Goal: Task Accomplishment & Management: Manage account settings

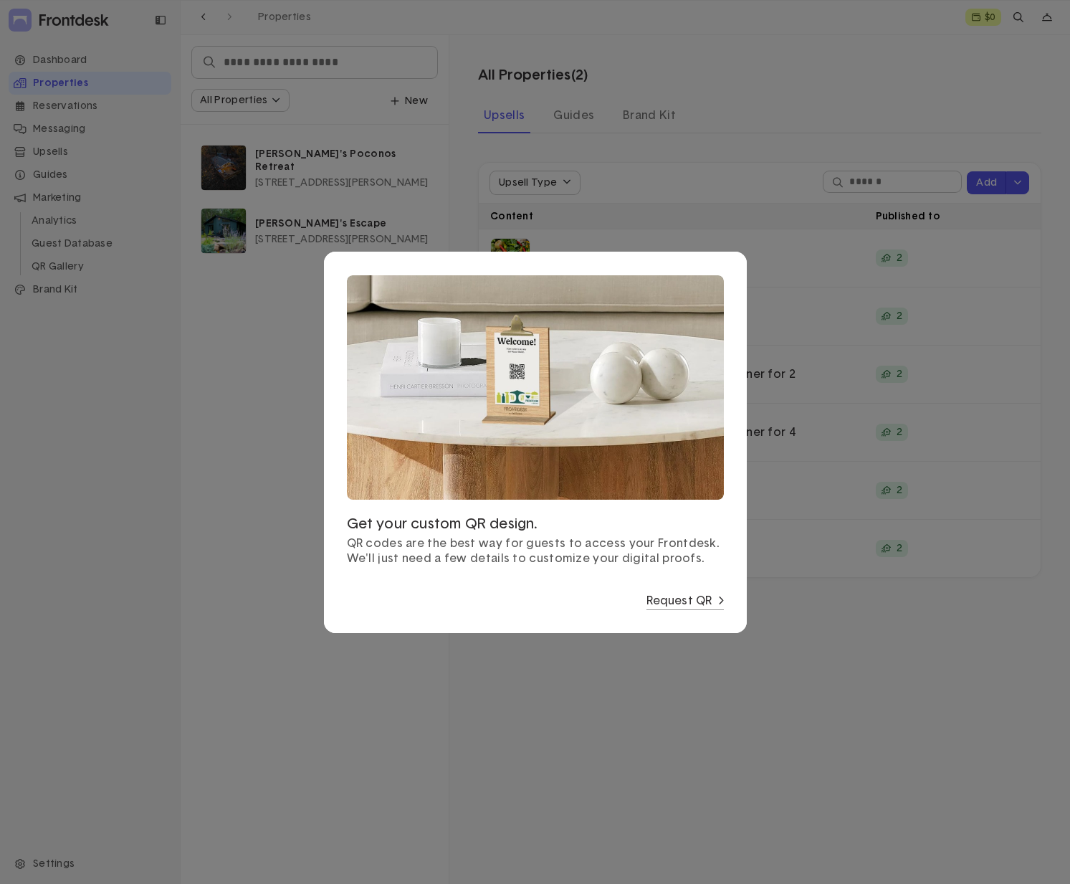
click at [732, 711] on div at bounding box center [535, 442] width 1070 height 884
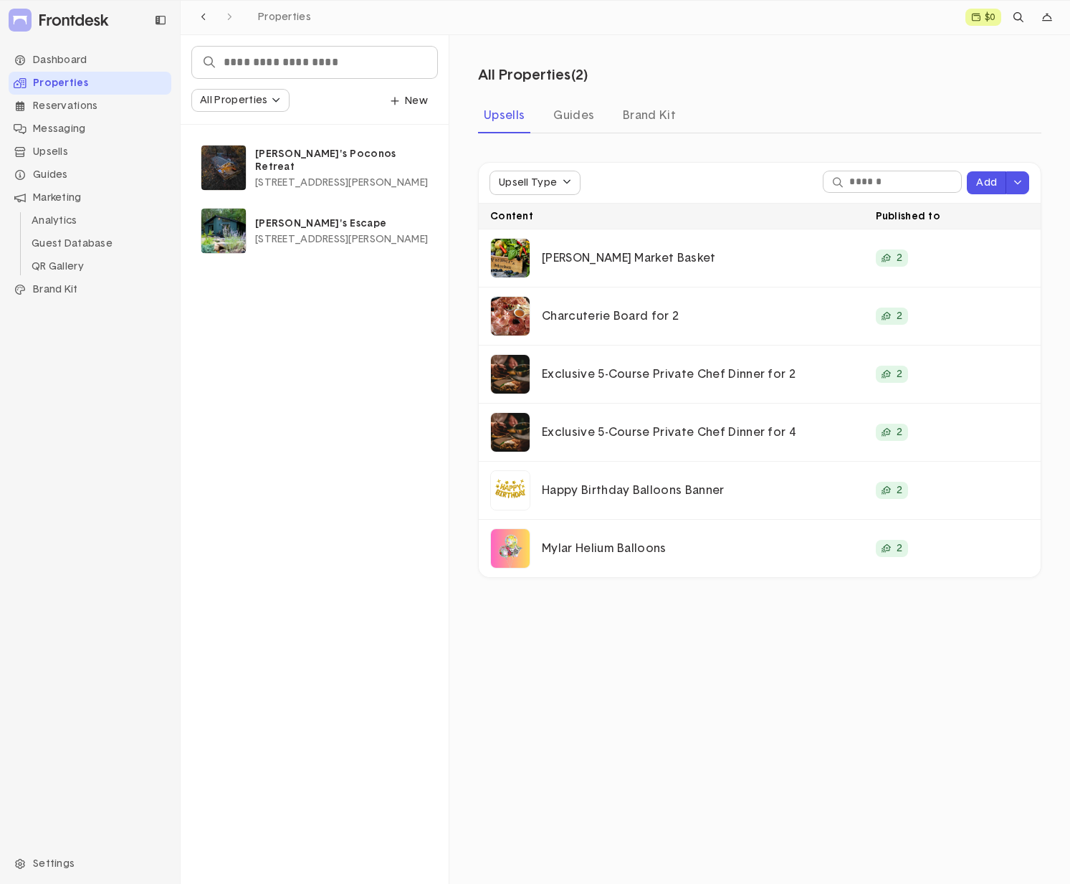
click at [293, 548] on div "All Properties Edit Property Group New Winnie's Poconos Retreat [STREET_ADDRESS…" at bounding box center [315, 459] width 269 height 849
click at [57, 290] on div "Brand Kit" at bounding box center [90, 289] width 163 height 23
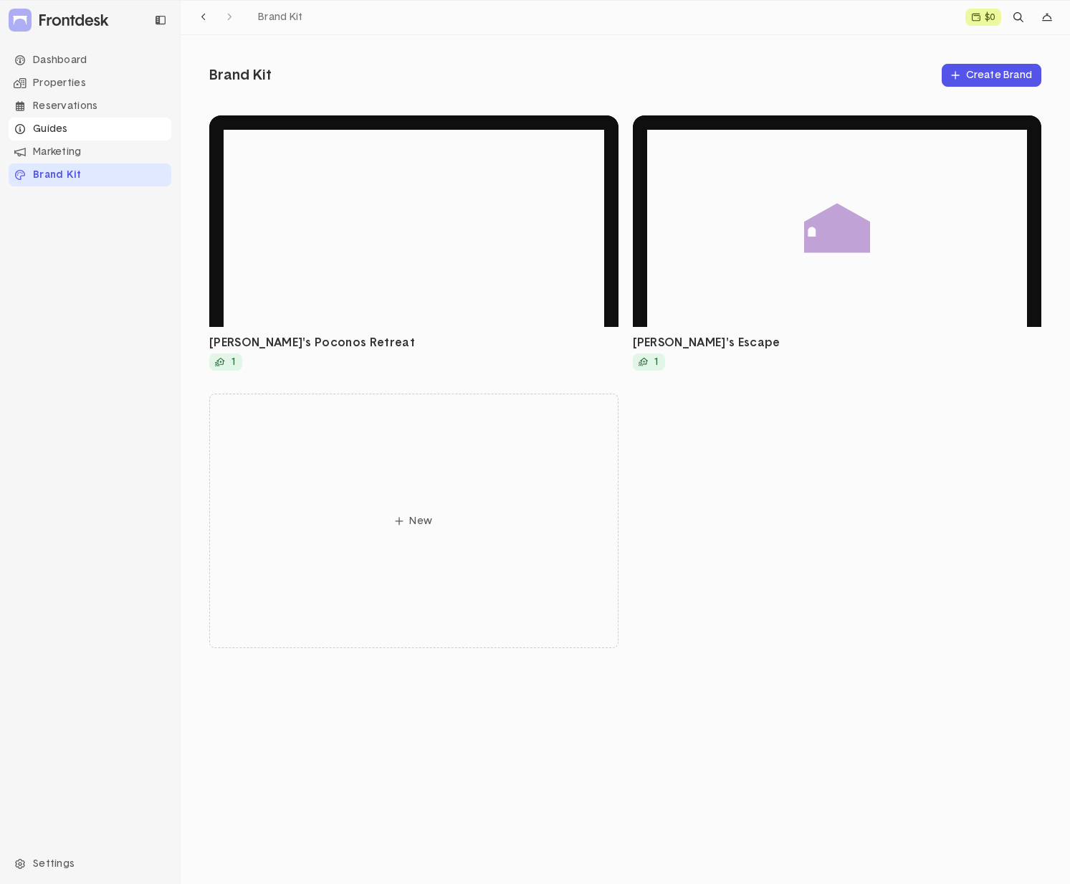
click at [62, 134] on div "Guides" at bounding box center [90, 129] width 163 height 23
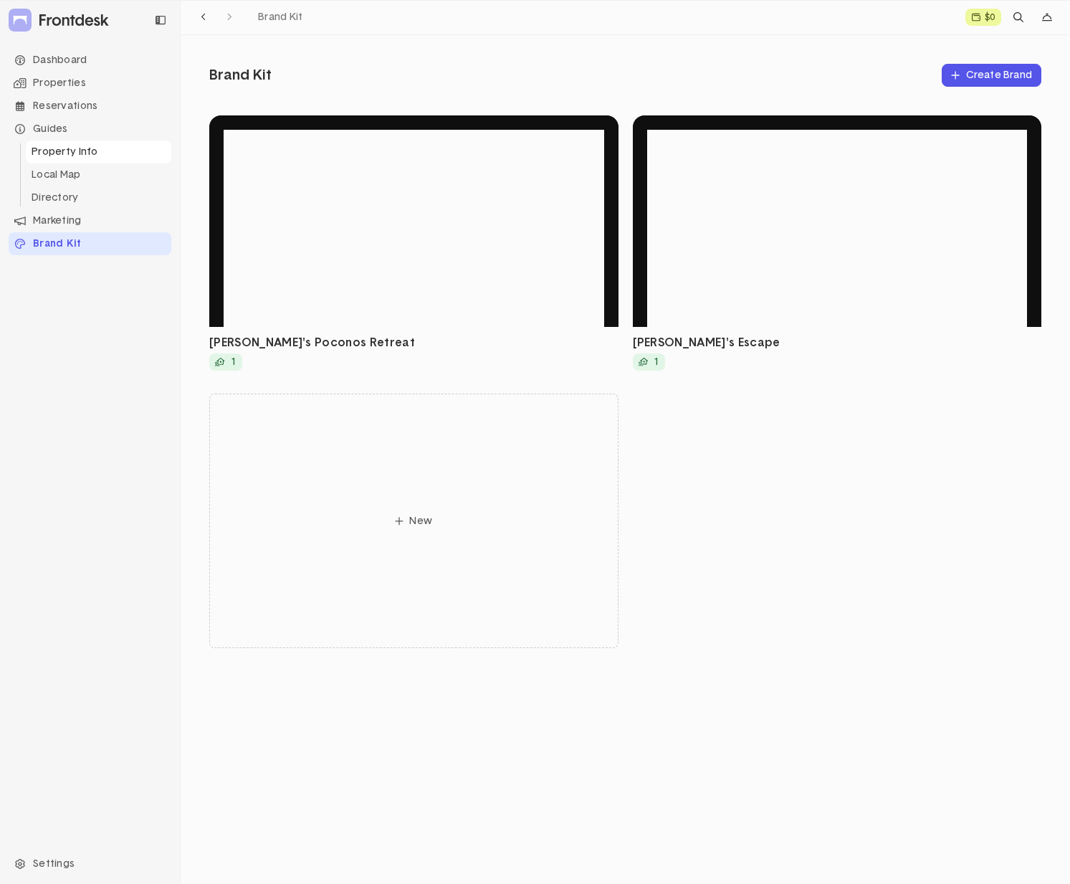
click at [59, 154] on li "Property Info" at bounding box center [98, 151] width 145 height 23
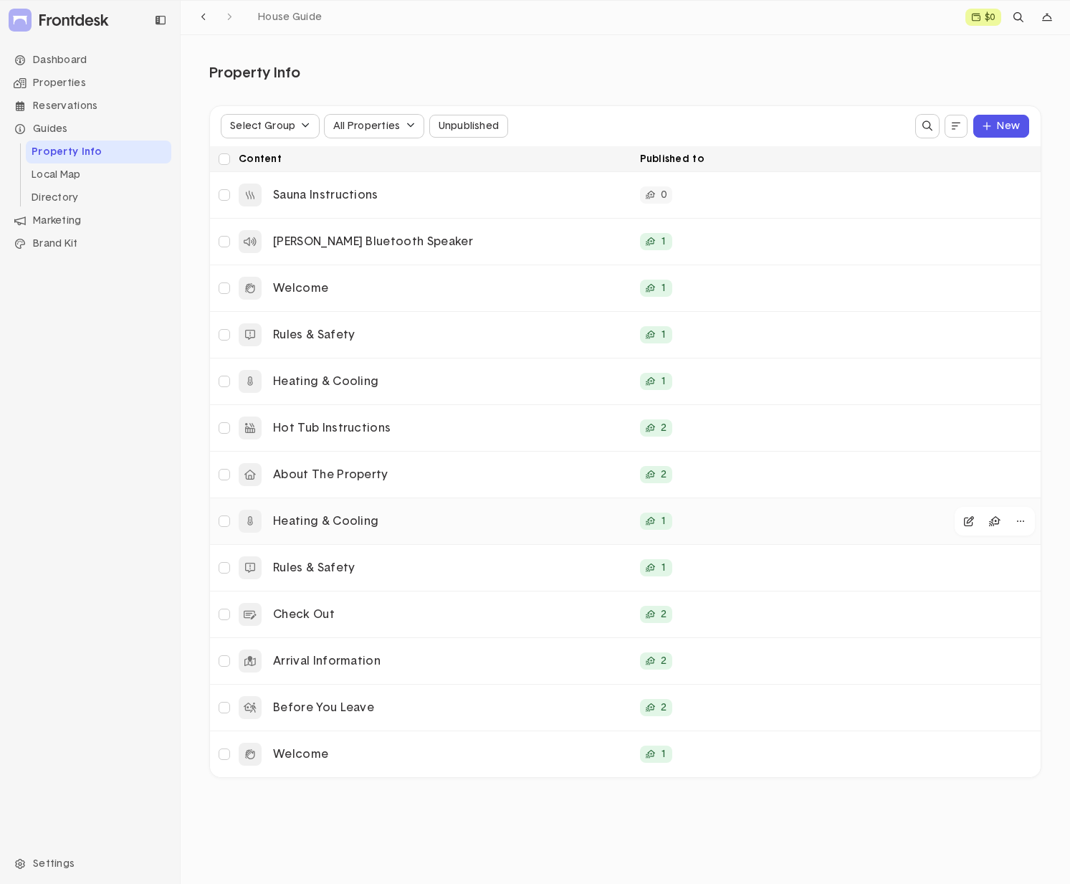
click at [475, 517] on p "Heating & Cooling" at bounding box center [451, 521] width 356 height 15
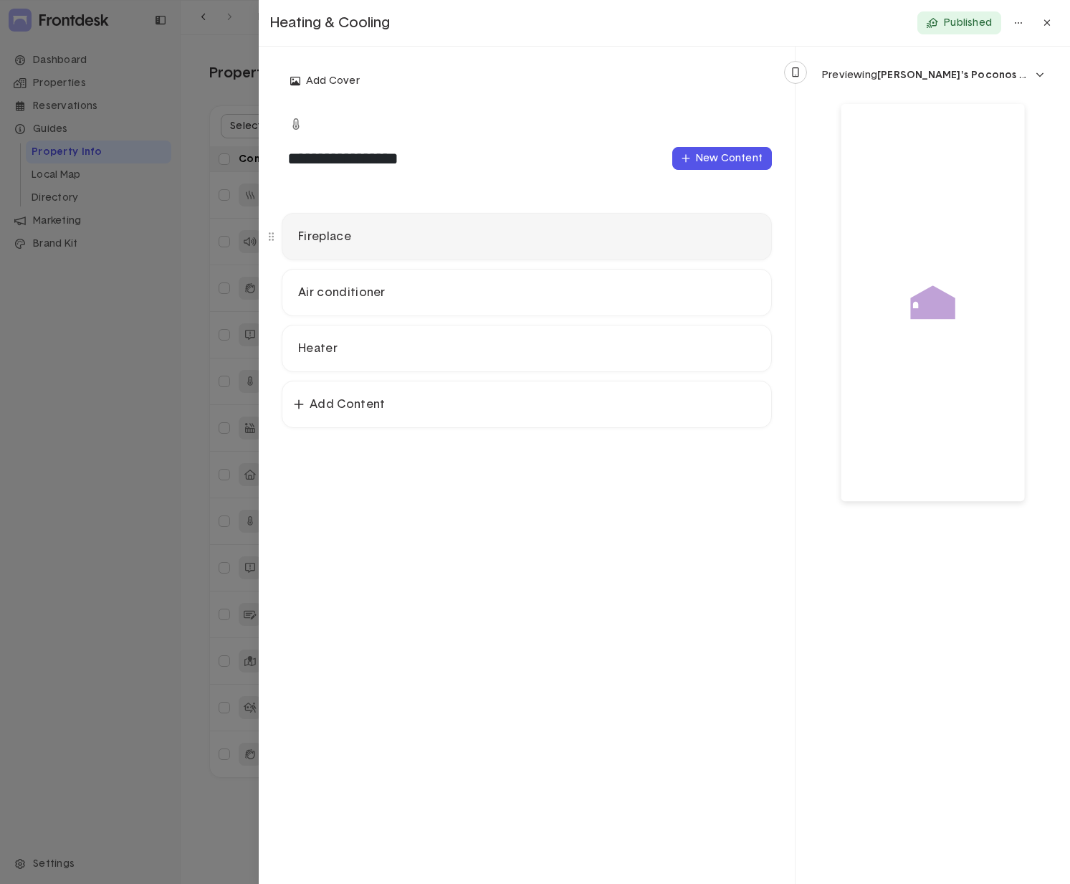
click at [476, 239] on p "Fireplace" at bounding box center [526, 236] width 457 height 15
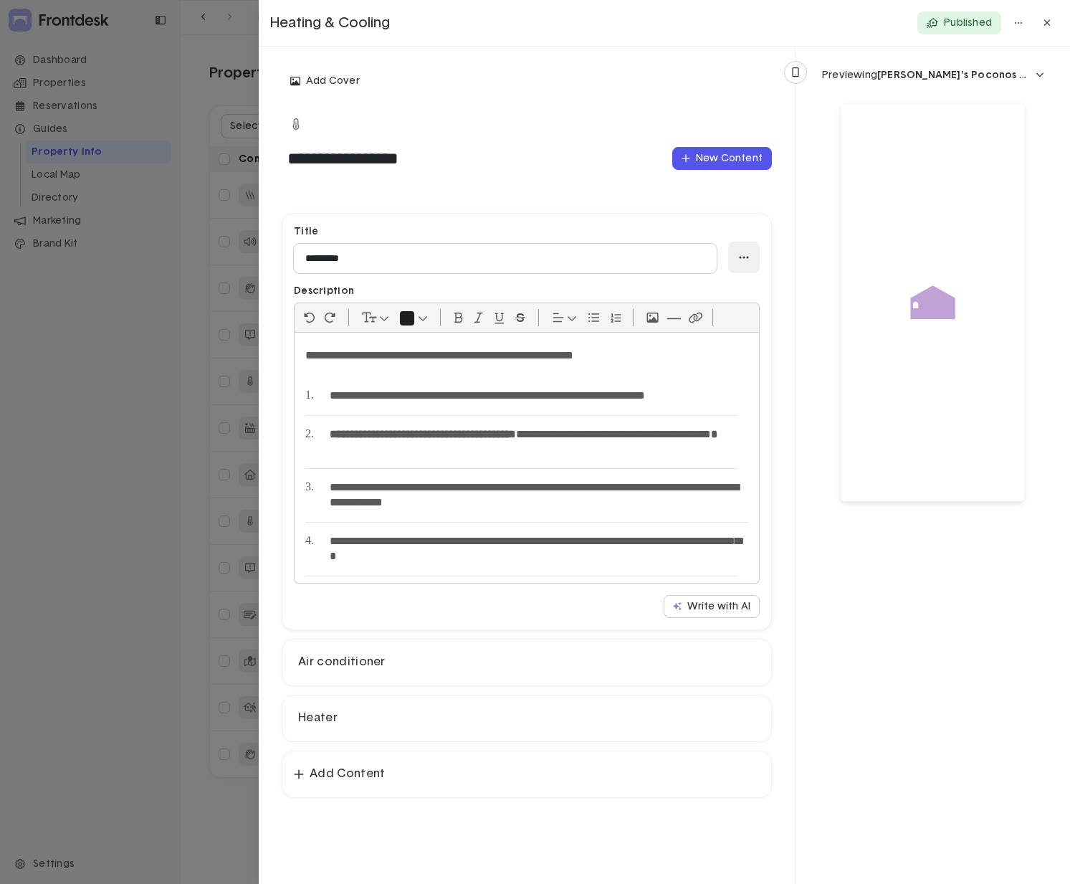
click at [750, 257] on div "button" at bounding box center [744, 258] width 32 height 32
click at [890, 620] on div at bounding box center [933, 395] width 241 height 583
click at [1021, 21] on div "button" at bounding box center [1018, 22] width 23 height 23
click at [676, 14] on p "Heating & Cooling" at bounding box center [585, 23] width 630 height 19
click at [925, 73] on span "[PERSON_NAME]'s Poconos Retreat" at bounding box center [967, 75] width 181 height 10
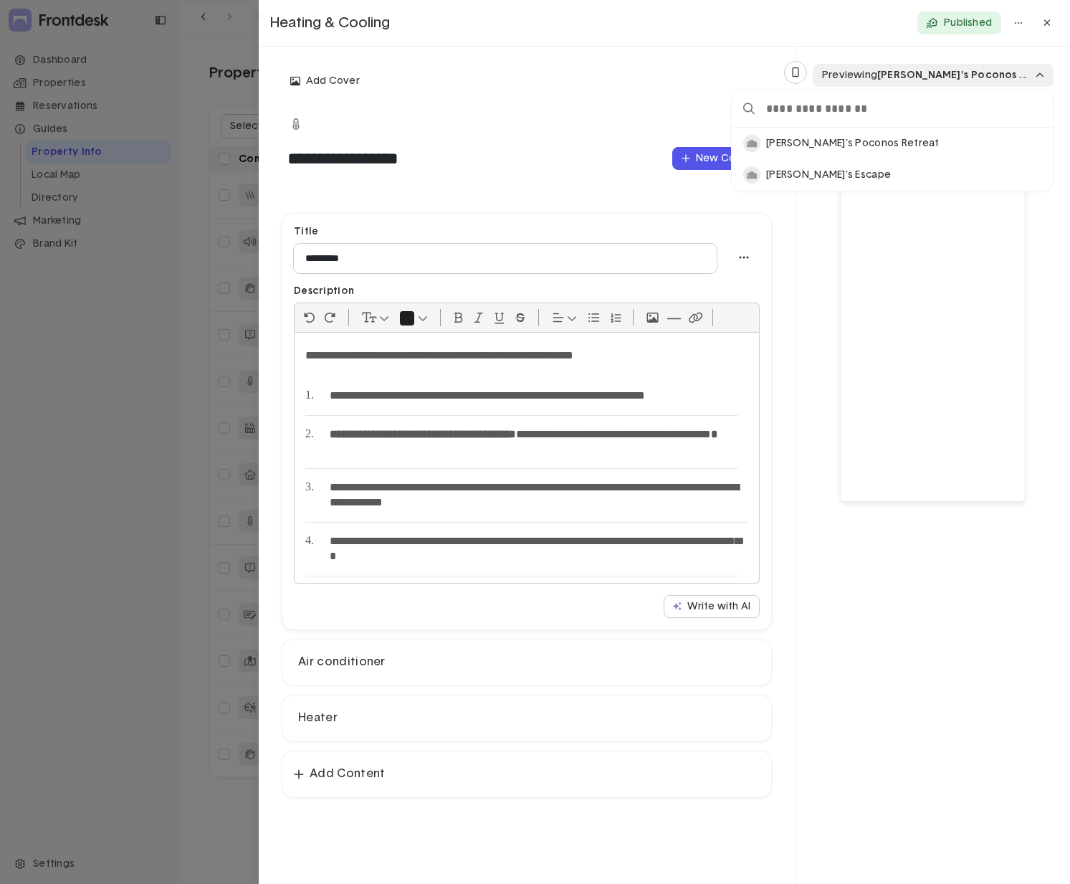
scroll to position [52, 312]
click at [925, 73] on span "[PERSON_NAME]'s Poconos Retreat" at bounding box center [967, 75] width 181 height 10
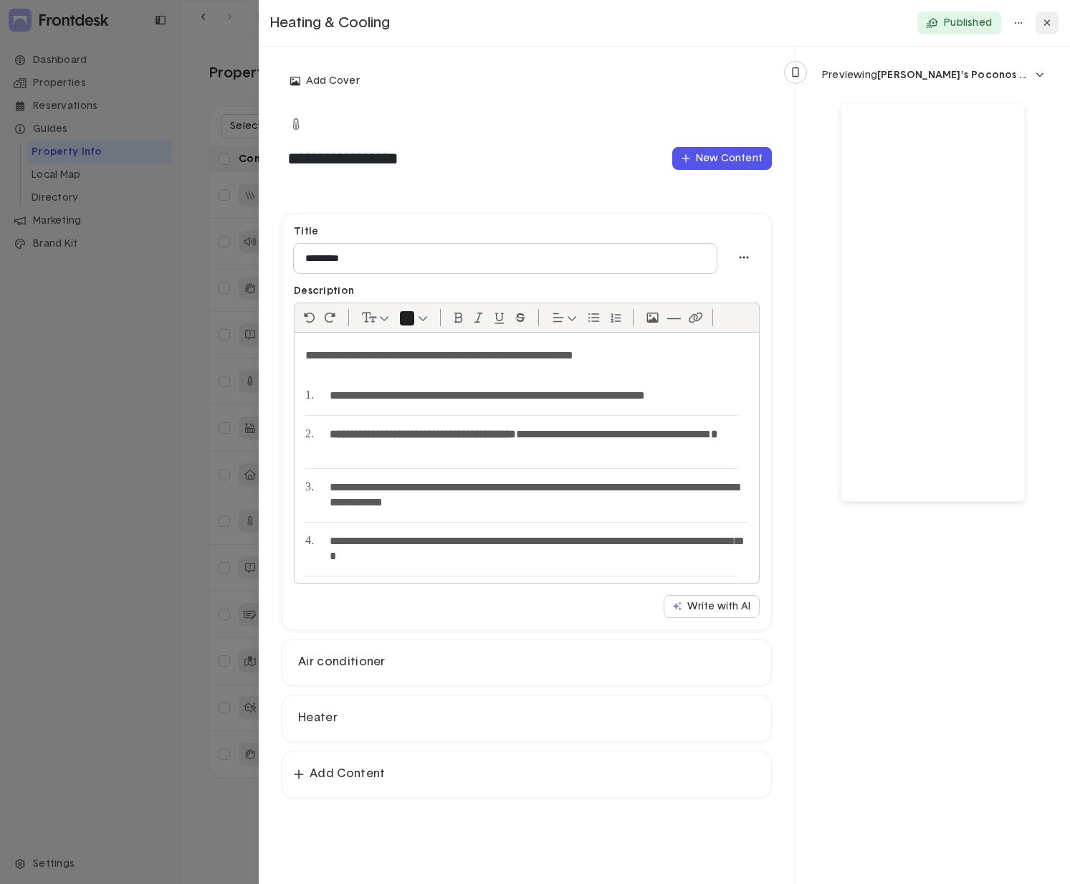
click at [1049, 19] on icon at bounding box center [1048, 23] width 8 height 10
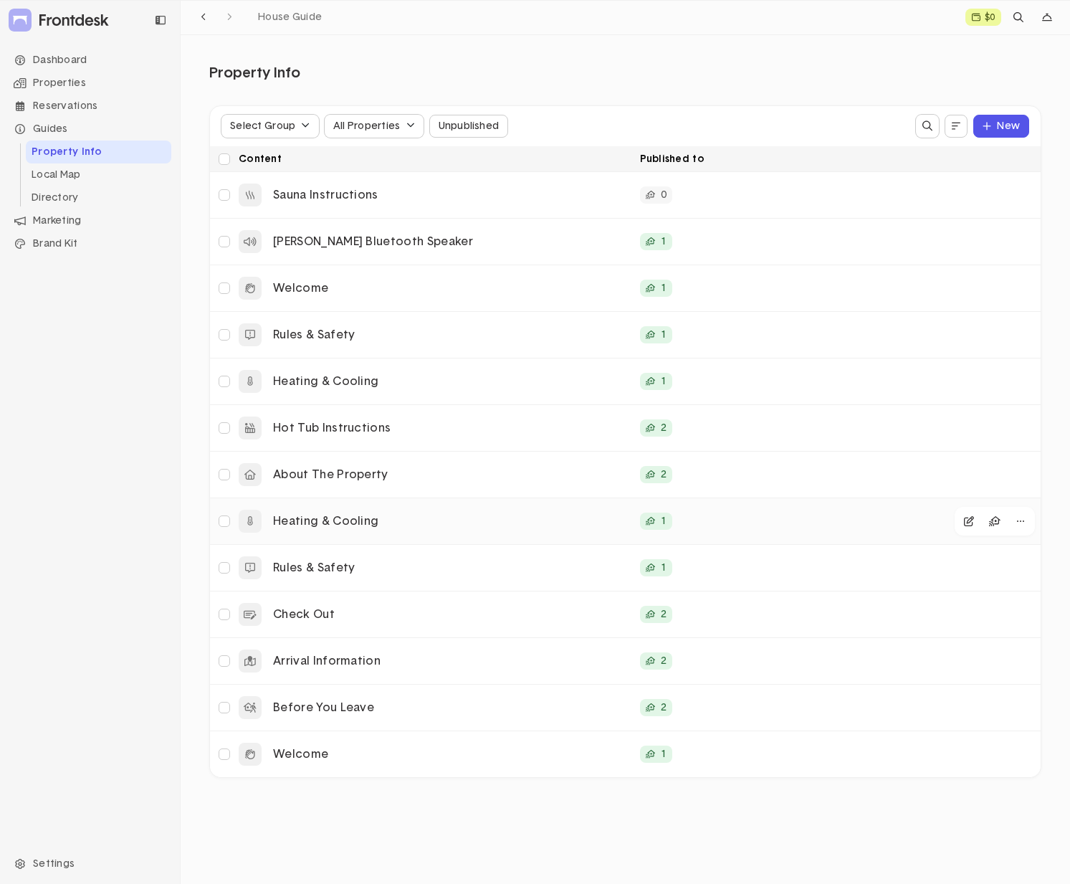
click at [532, 530] on div "Heating & Cooling" at bounding box center [433, 521] width 401 height 40
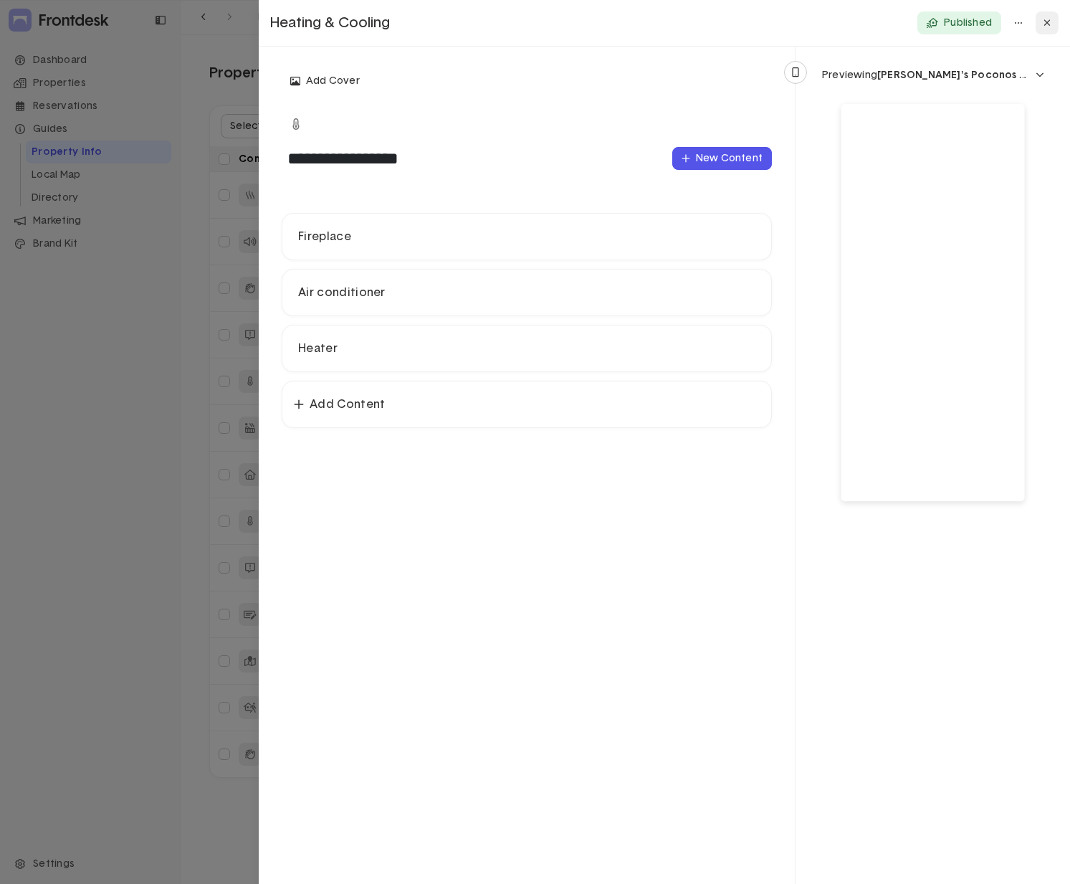
click at [1056, 22] on button at bounding box center [1047, 22] width 23 height 23
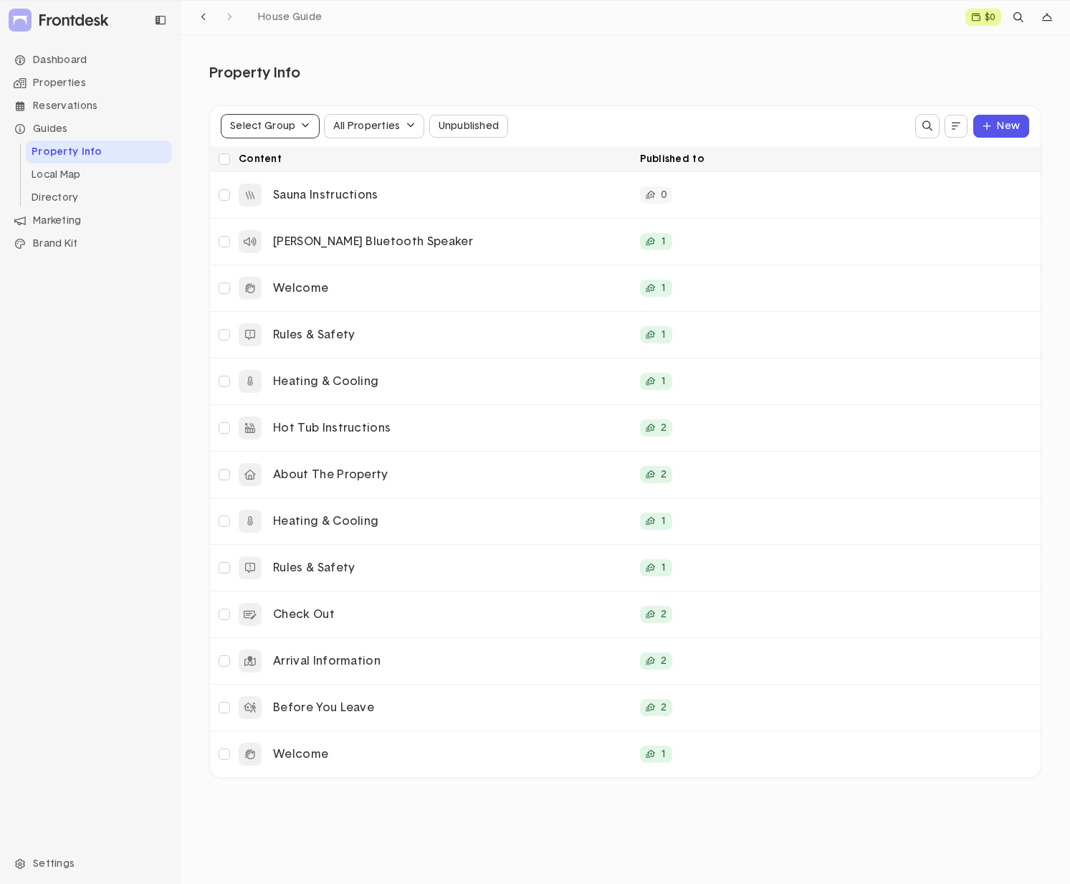
click at [280, 125] on div "Select Group" at bounding box center [262, 126] width 65 height 10
click at [383, 121] on div "All Properties" at bounding box center [366, 126] width 67 height 10
click at [406, 218] on div "[PERSON_NAME]'s Escape" at bounding box center [438, 219] width 211 height 13
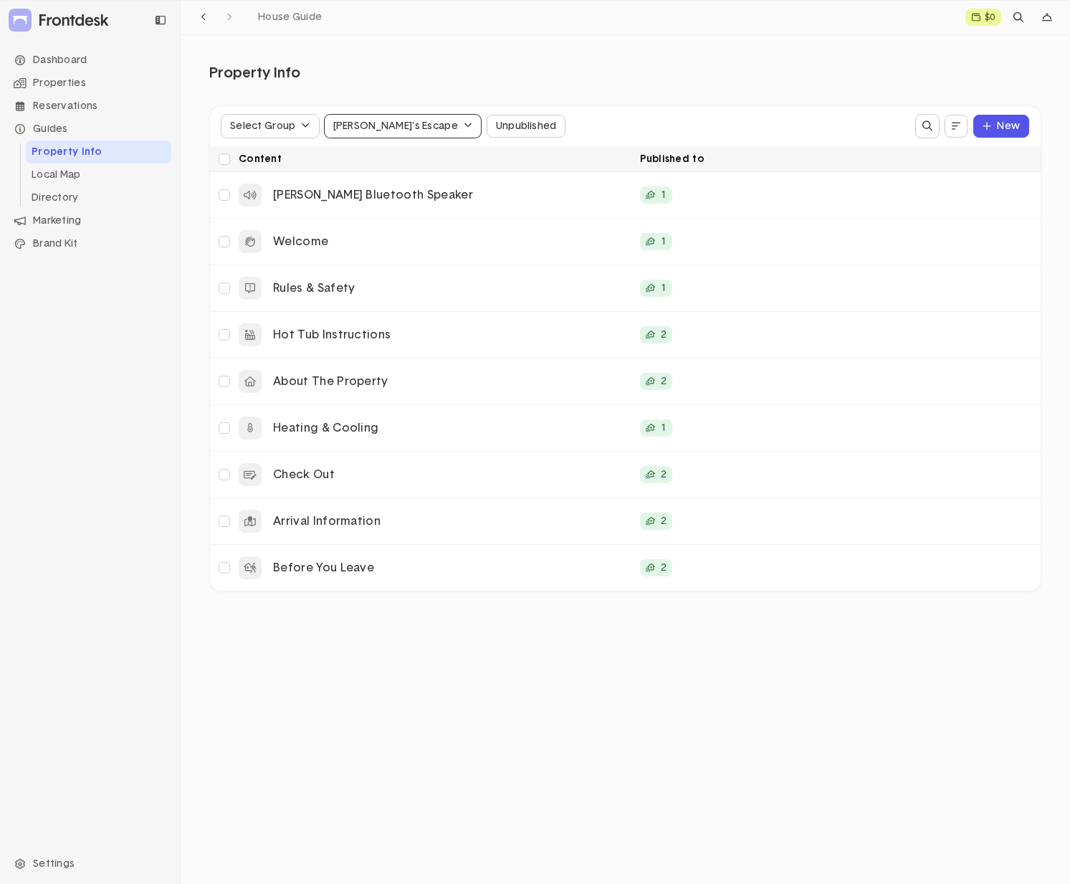
click at [390, 123] on div "[PERSON_NAME]'s Escape" at bounding box center [395, 126] width 125 height 10
click at [404, 192] on div "[PERSON_NAME]'s Poconos Retreat" at bounding box center [438, 189] width 211 height 13
click at [1023, 198] on div "button" at bounding box center [1020, 194] width 23 height 23
click at [67, 130] on div "Guides" at bounding box center [90, 129] width 163 height 23
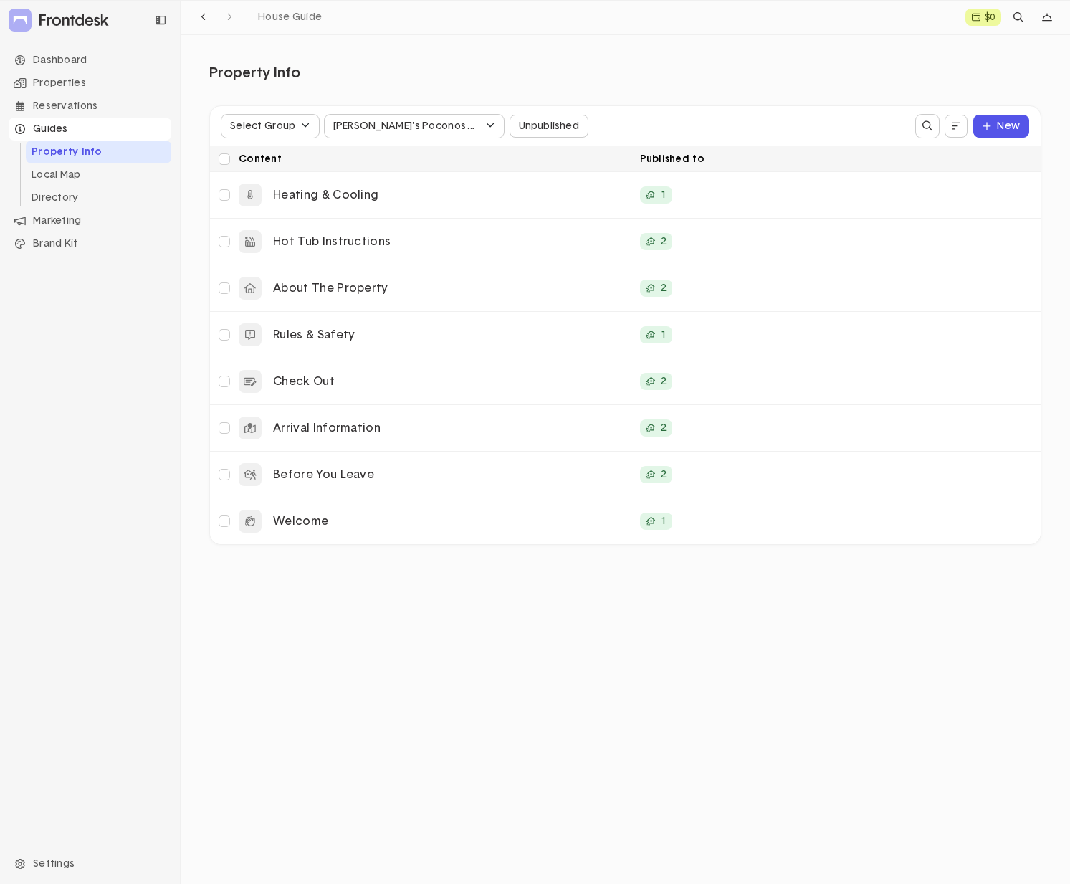
click at [36, 130] on div "Guides" at bounding box center [90, 129] width 163 height 23
click at [45, 130] on div "Guides" at bounding box center [90, 129] width 163 height 23
click at [76, 180] on li "Local Map" at bounding box center [98, 174] width 145 height 23
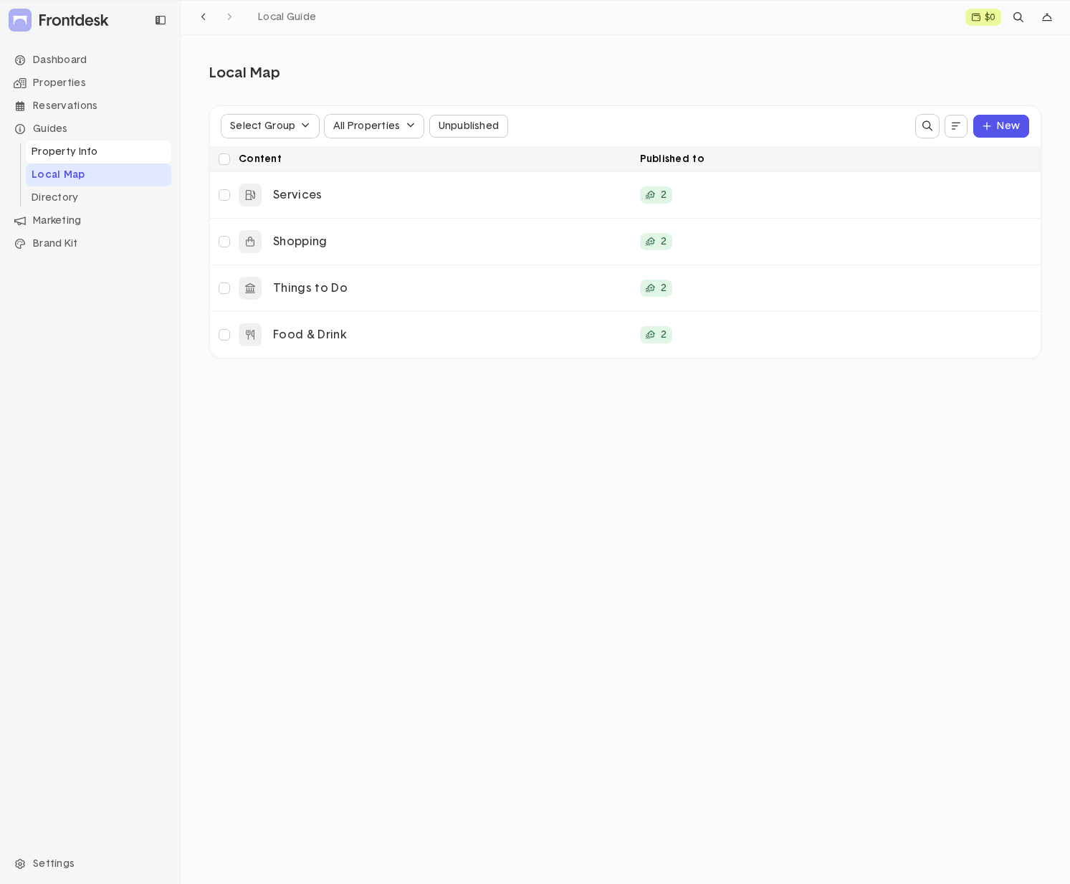
click at [68, 150] on li "Property Info" at bounding box center [98, 151] width 145 height 23
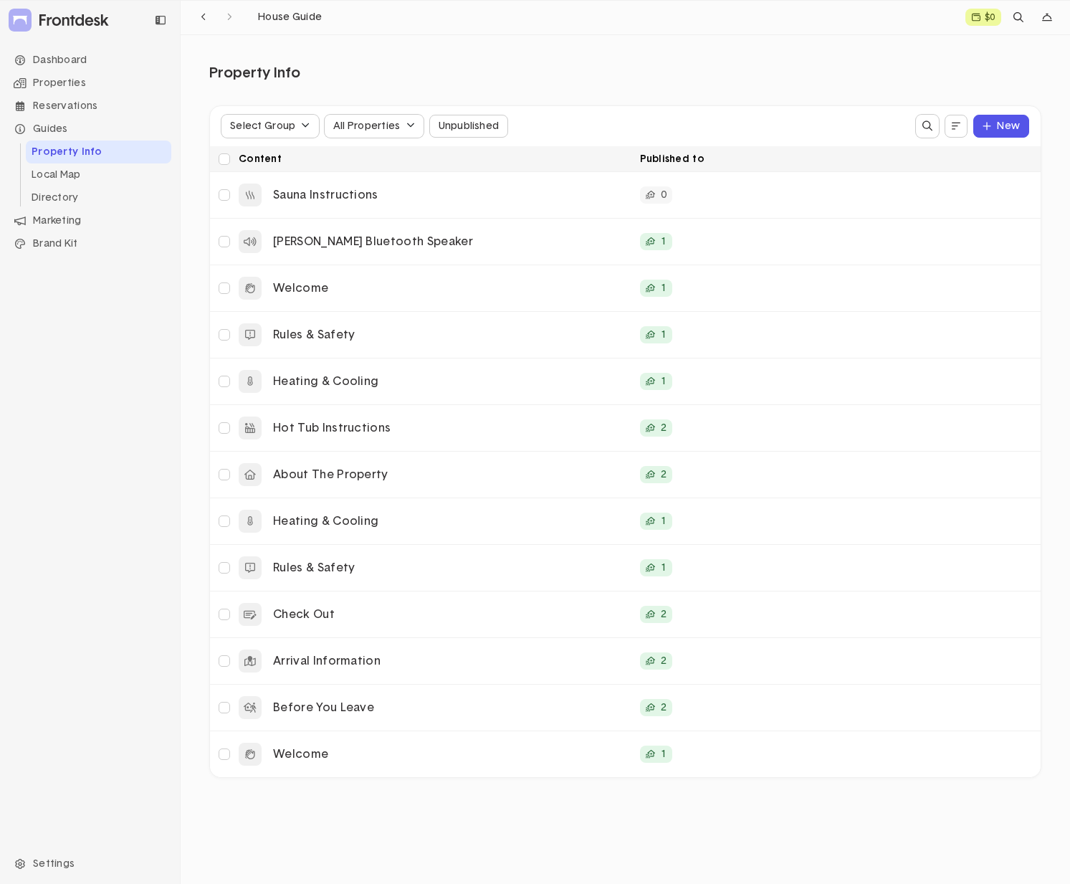
click at [291, 19] on span "House Guide" at bounding box center [290, 17] width 64 height 10
click at [223, 241] on label at bounding box center [224, 241] width 17 height 17
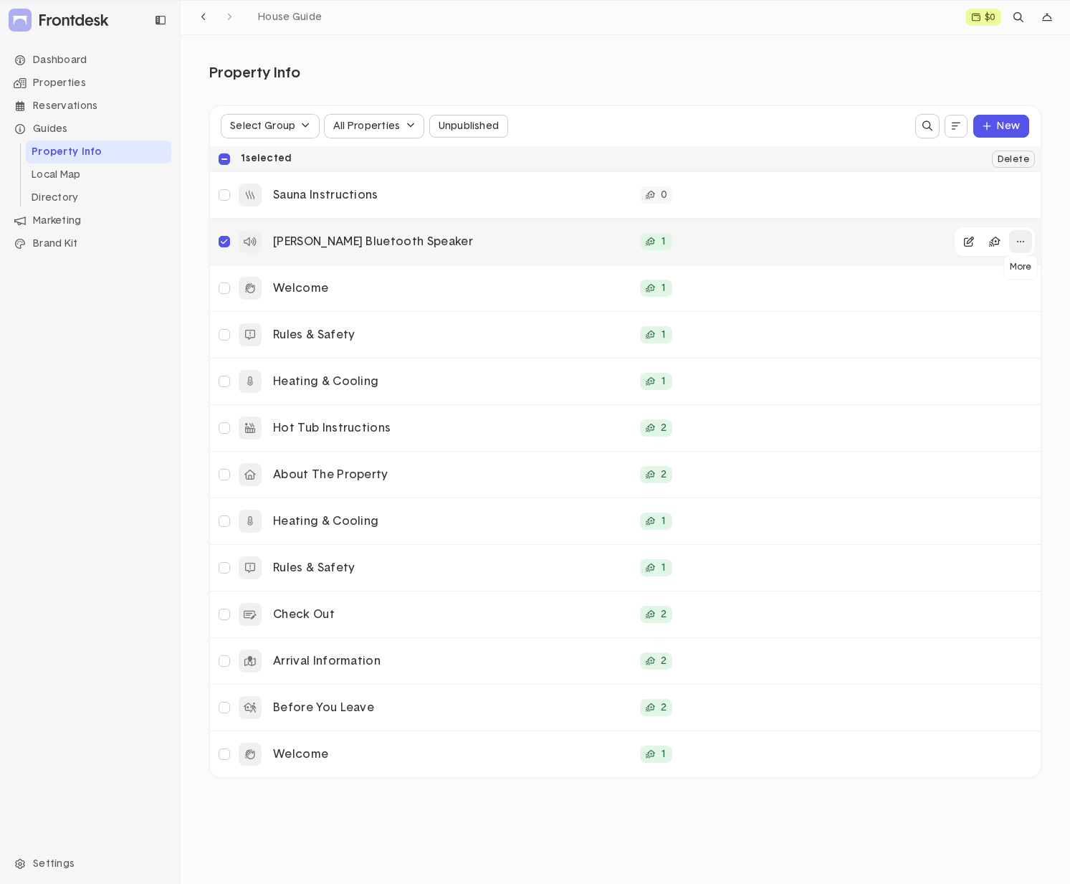
click at [1018, 243] on div "button" at bounding box center [1020, 241] width 23 height 23
click at [226, 242] on label at bounding box center [224, 241] width 17 height 17
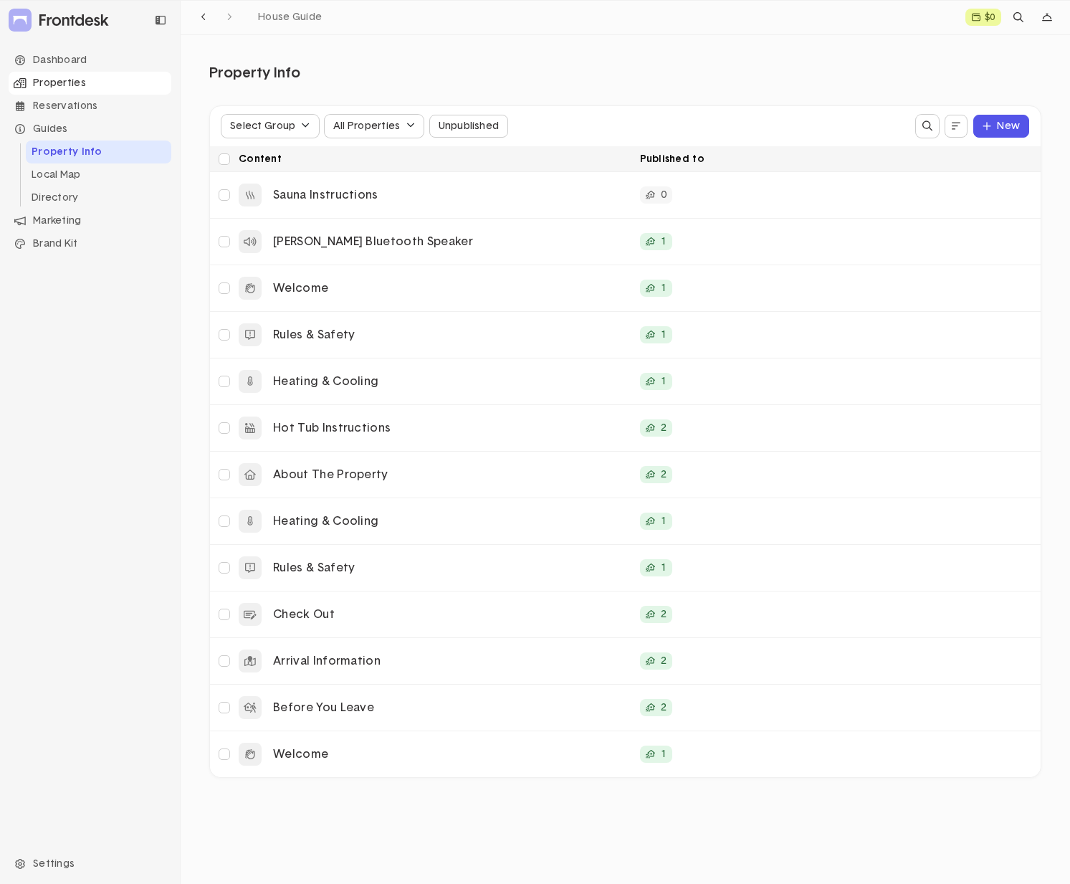
click at [75, 85] on div "Properties" at bounding box center [90, 83] width 163 height 23
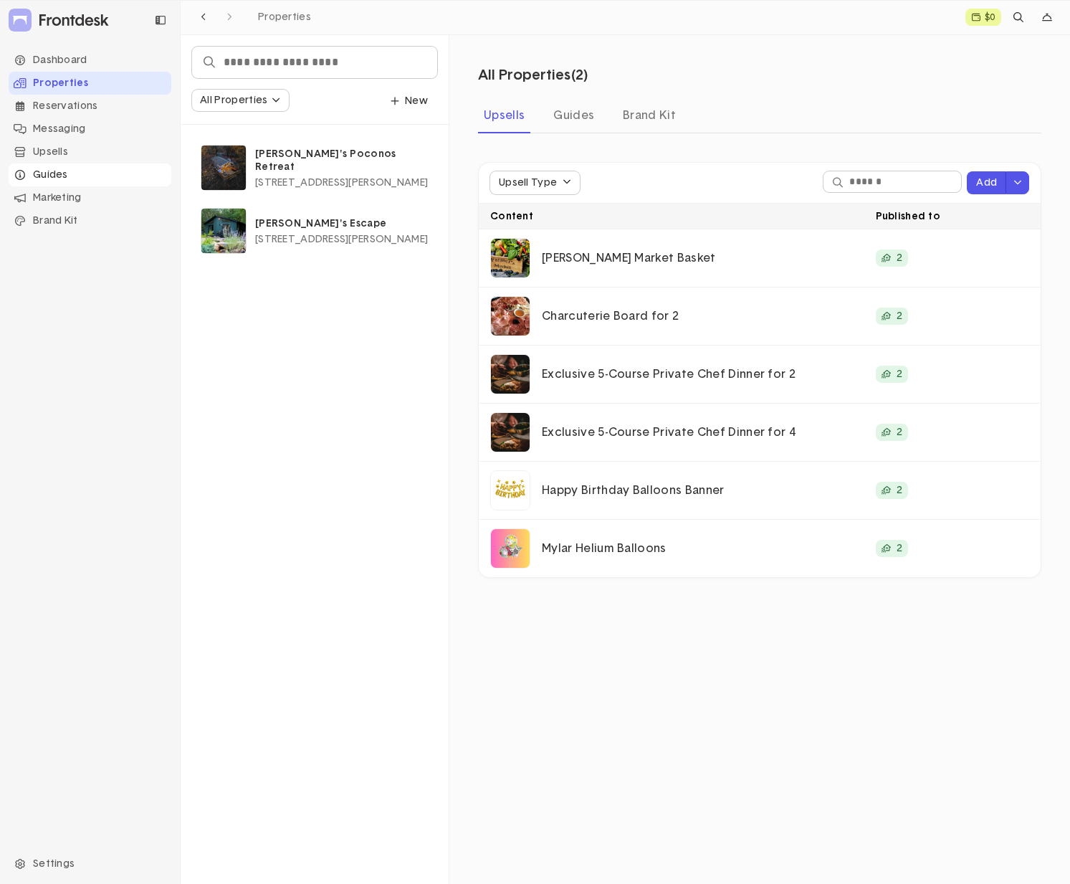
click at [63, 173] on div "Guides" at bounding box center [90, 174] width 163 height 23
click at [67, 68] on div "Dashboard" at bounding box center [90, 60] width 163 height 23
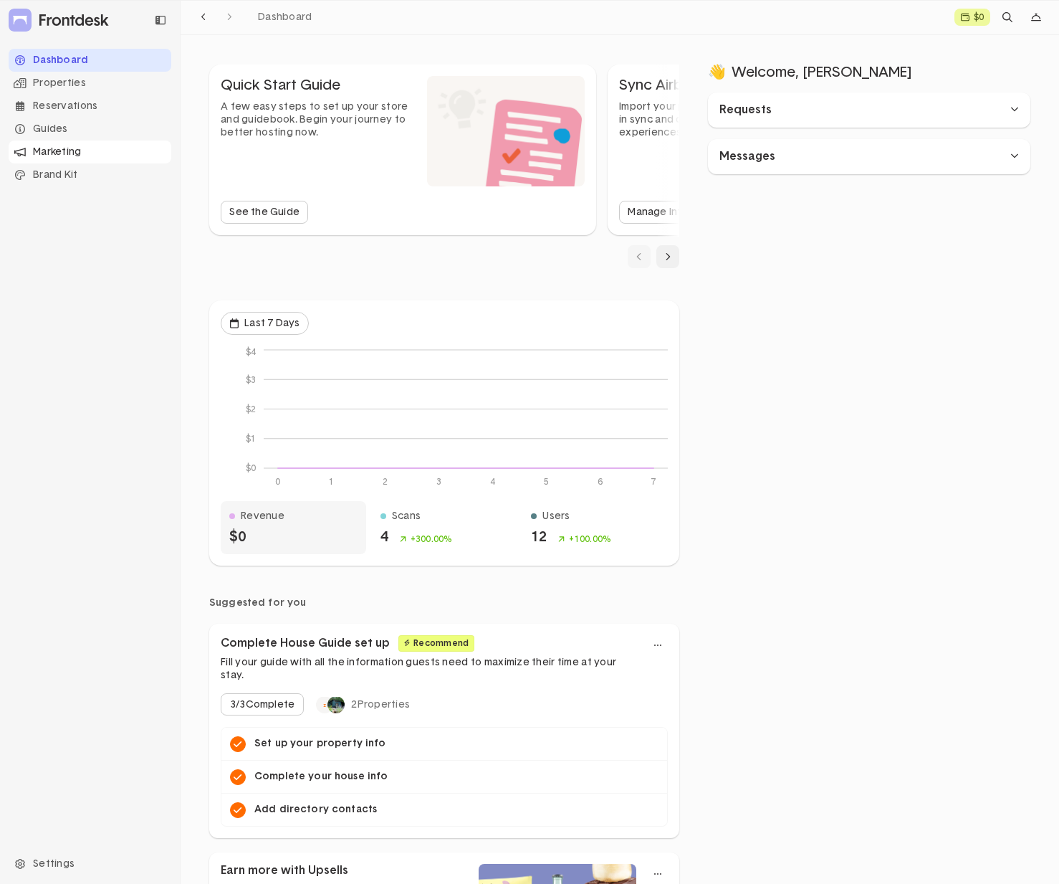
click at [70, 153] on div "Marketing" at bounding box center [90, 151] width 163 height 23
click at [63, 228] on li "QR Gallery" at bounding box center [98, 220] width 145 height 23
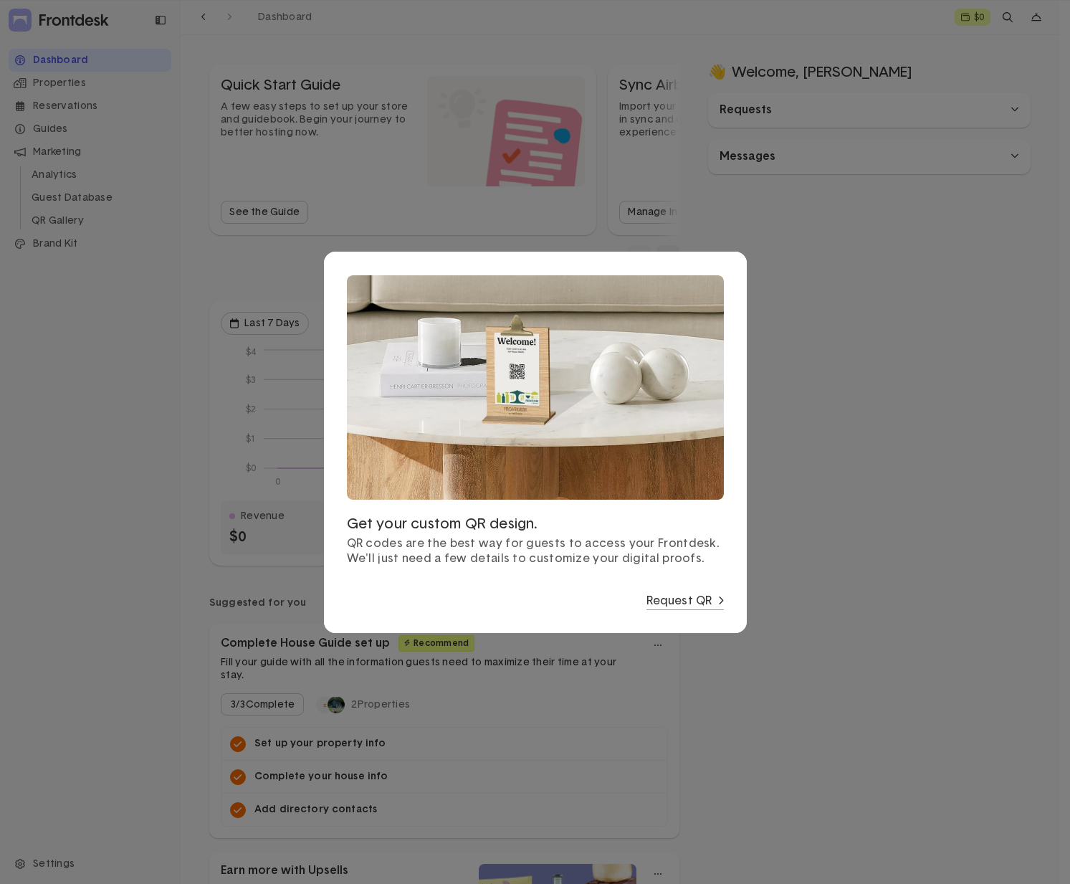
click at [883, 558] on div at bounding box center [535, 442] width 1070 height 884
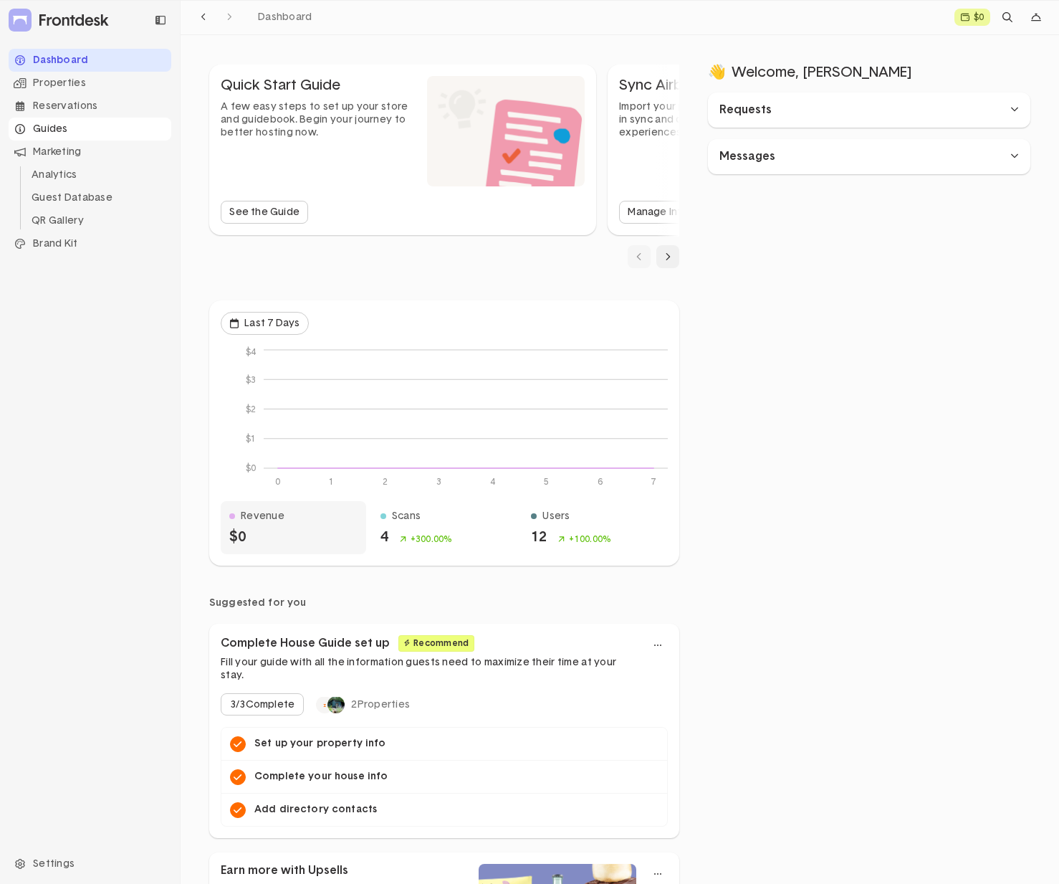
click at [56, 131] on div "Guides" at bounding box center [90, 129] width 163 height 23
click at [65, 147] on li "Property Info" at bounding box center [98, 151] width 145 height 23
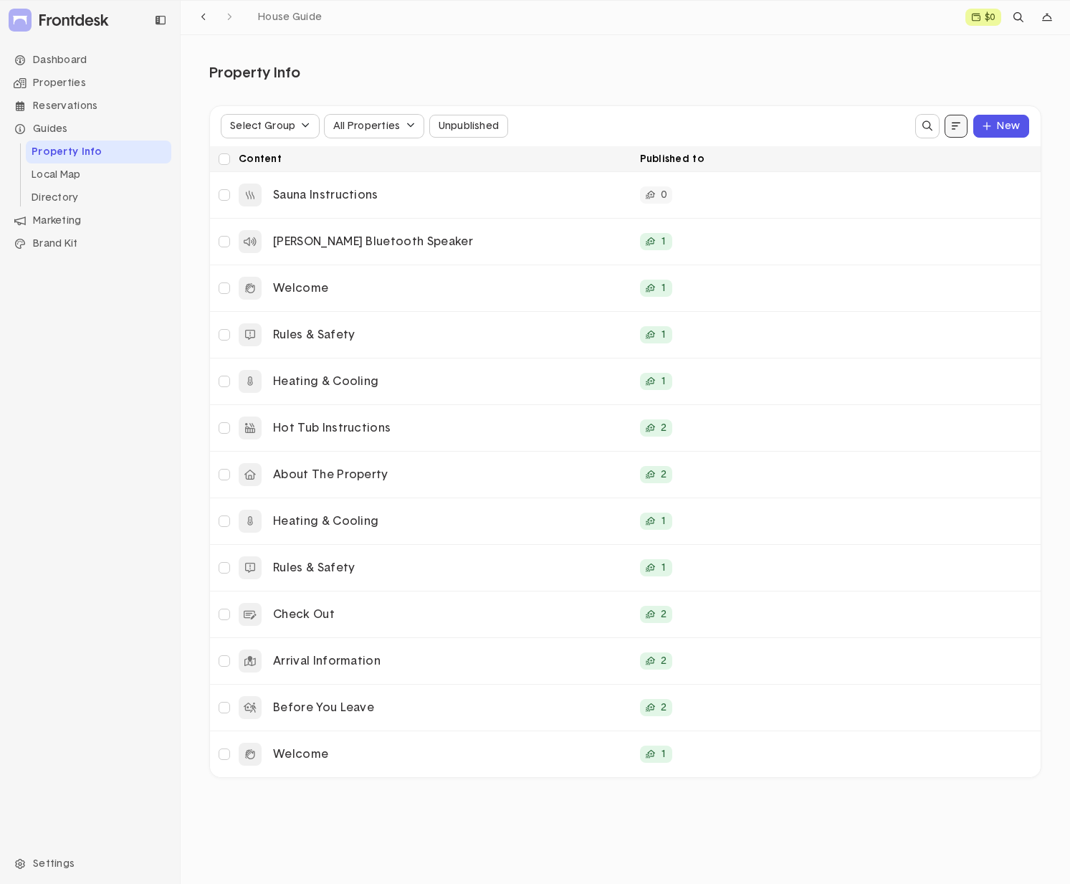
click at [953, 130] on icon "dropdown trigger" at bounding box center [956, 126] width 9 height 10
click at [954, 130] on icon "dropdown trigger" at bounding box center [956, 126] width 9 height 10
click at [887, 176] on div "Title" at bounding box center [905, 179] width 102 height 13
click at [700, 54] on div "Property Info New Select Group All Properties Unpublished Content Published to …" at bounding box center [625, 420] width 889 height 771
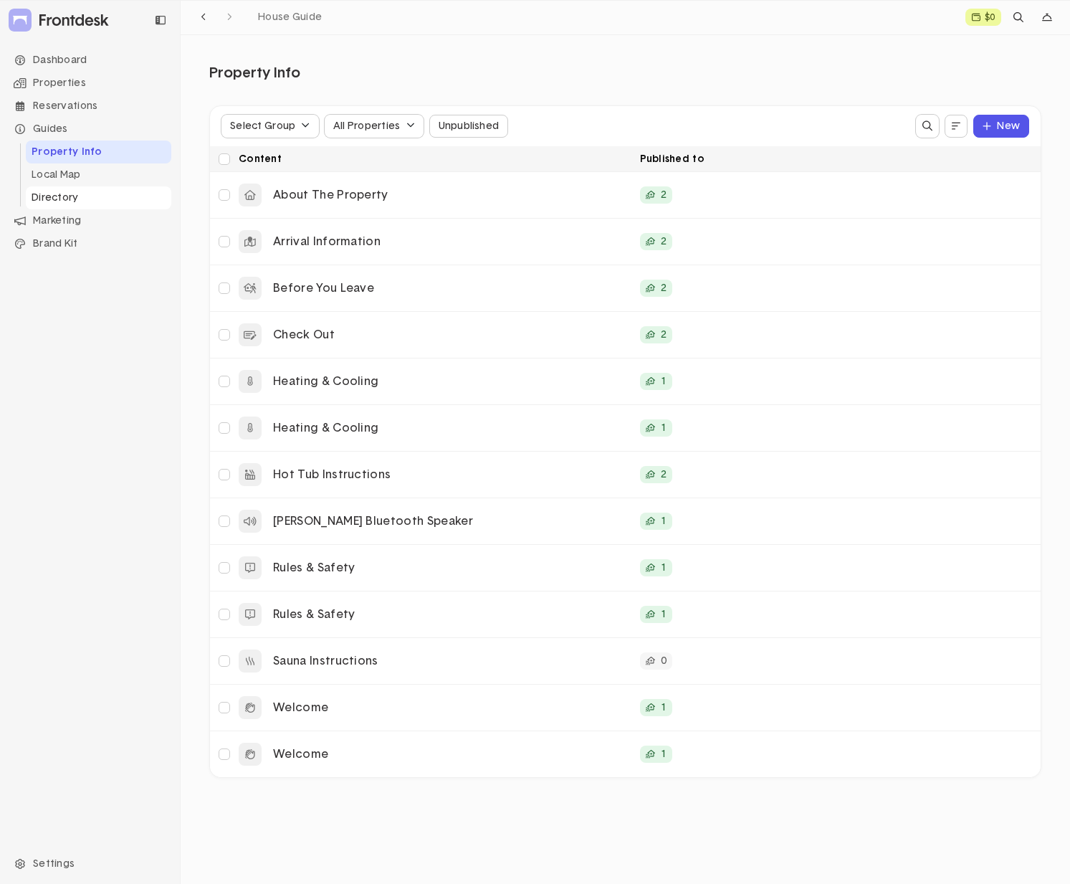
click at [81, 193] on li "Directory" at bounding box center [98, 197] width 145 height 23
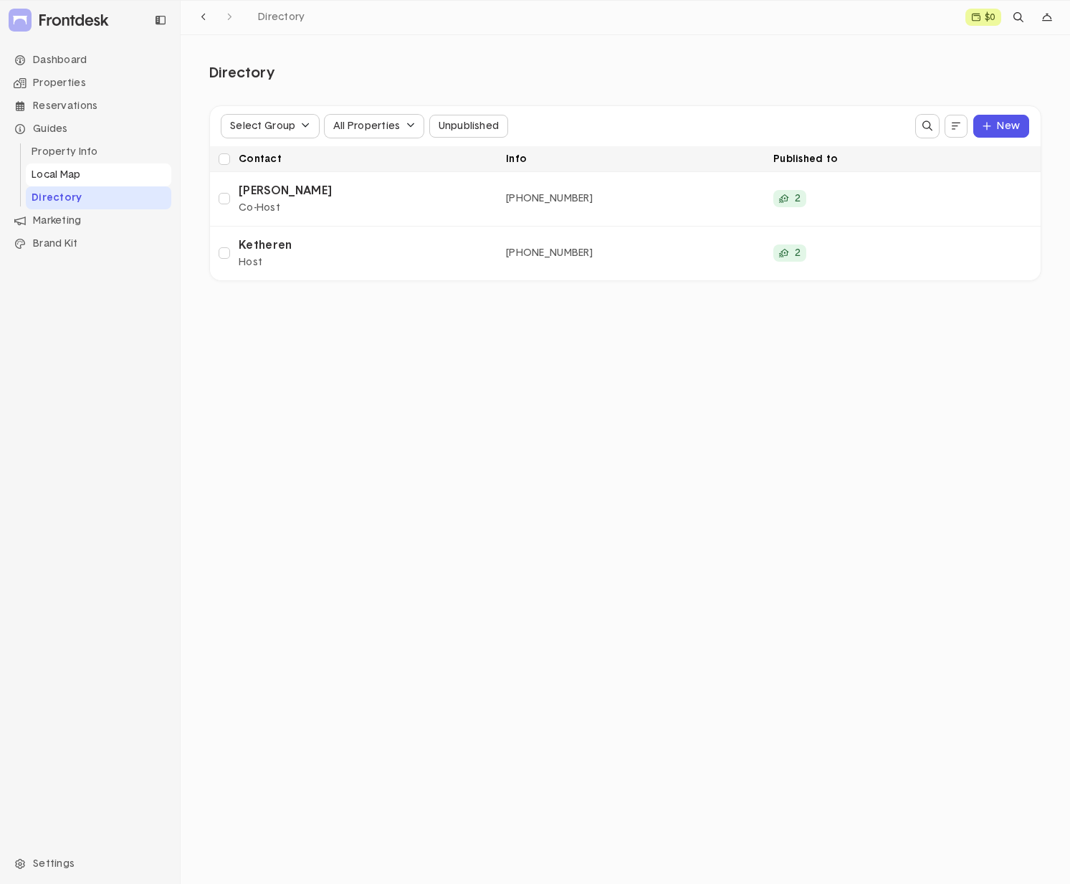
click at [81, 178] on li "Local Map" at bounding box center [98, 174] width 145 height 23
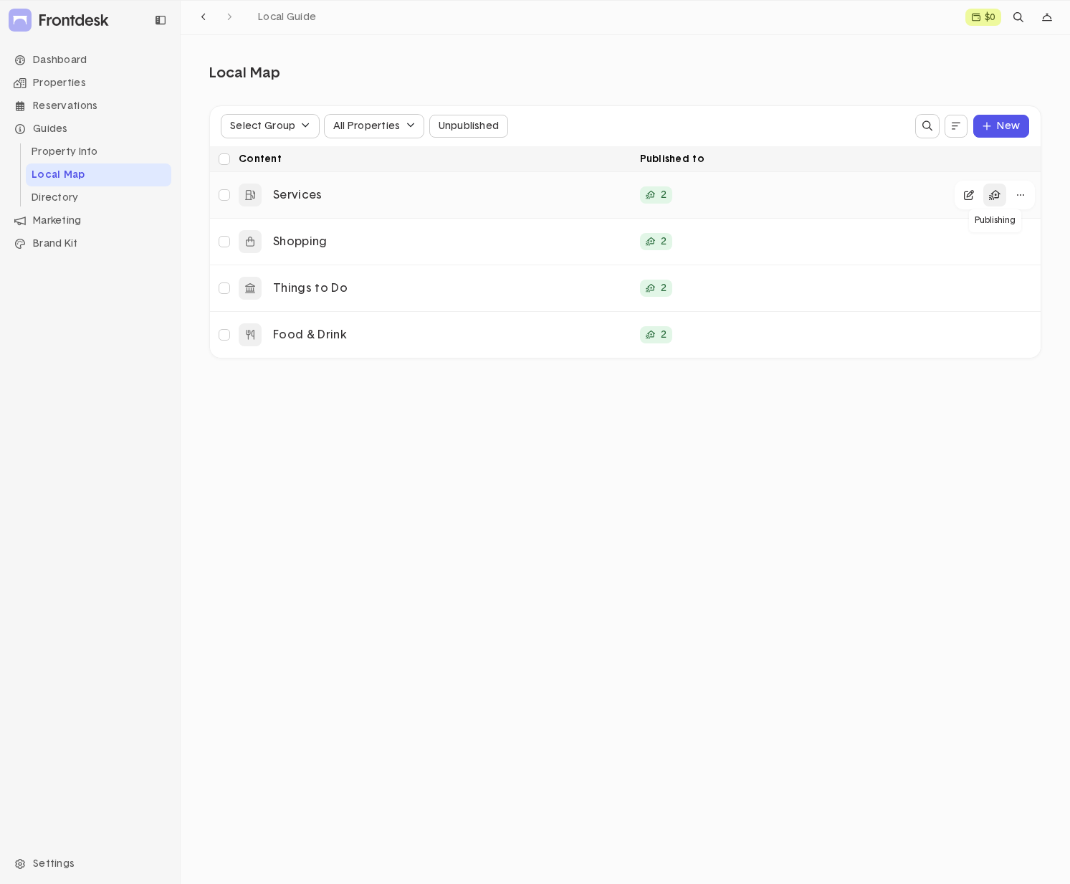
click at [1001, 193] on button "Publishing" at bounding box center [994, 194] width 23 height 23
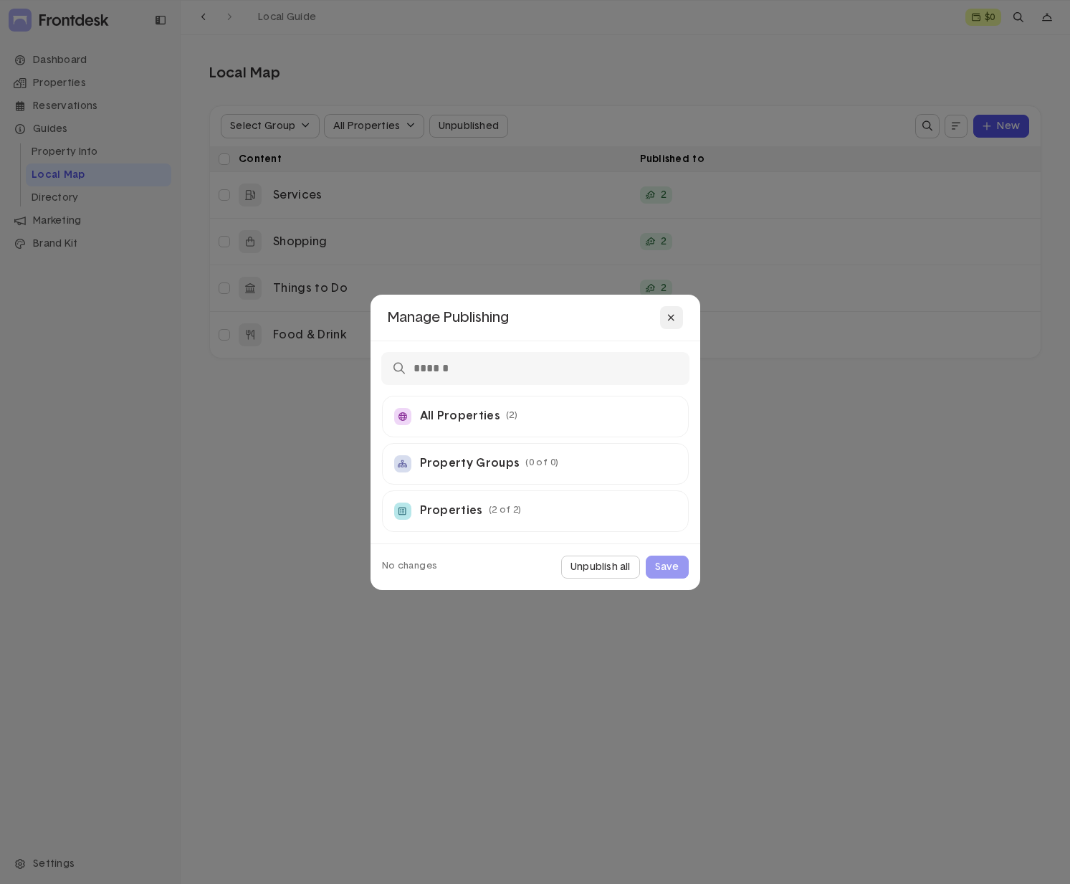
click at [672, 318] on icon at bounding box center [671, 318] width 8 height 10
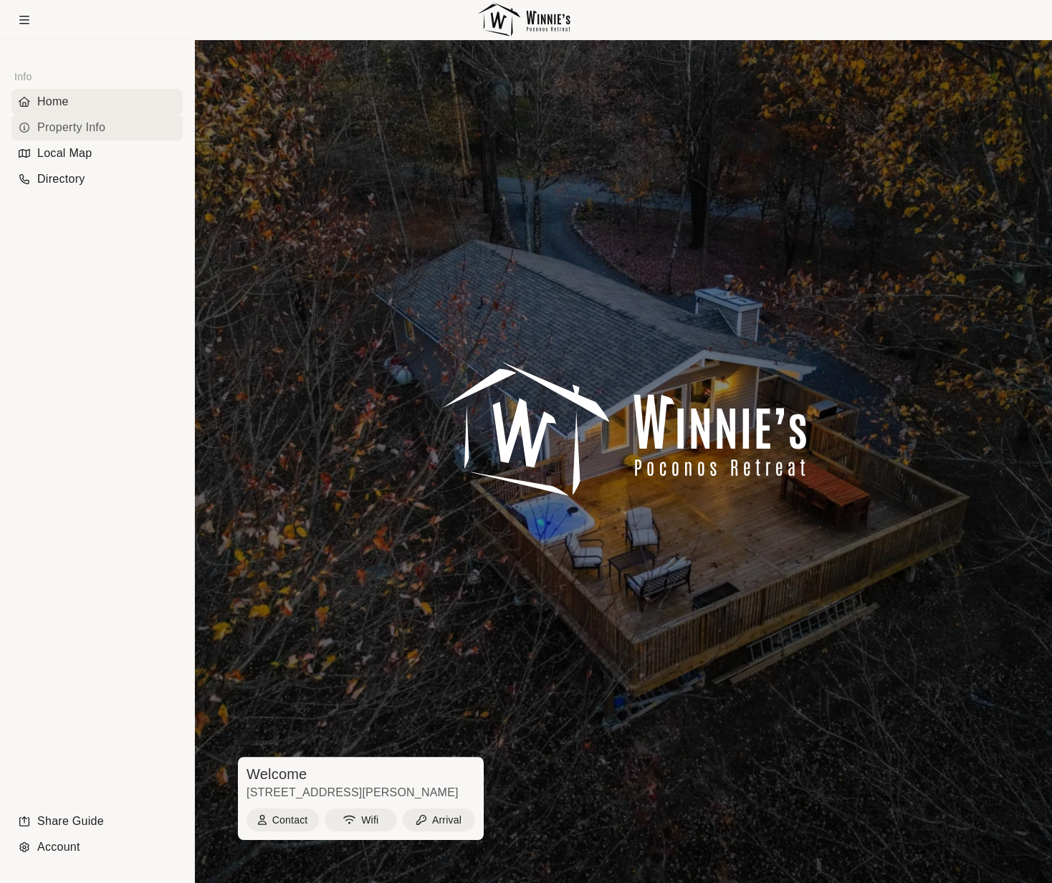
click at [100, 130] on div "Property Info" at bounding box center [96, 128] width 171 height 26
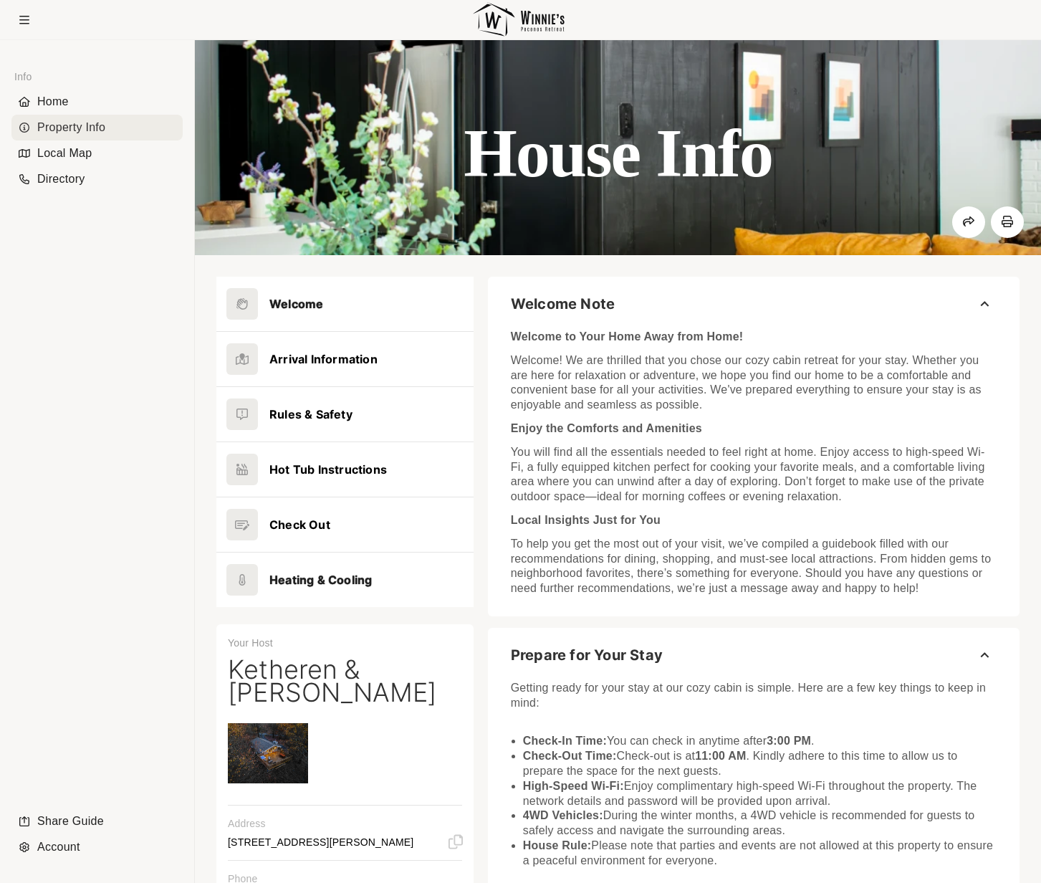
click at [340, 583] on button at bounding box center [344, 580] width 257 height 54
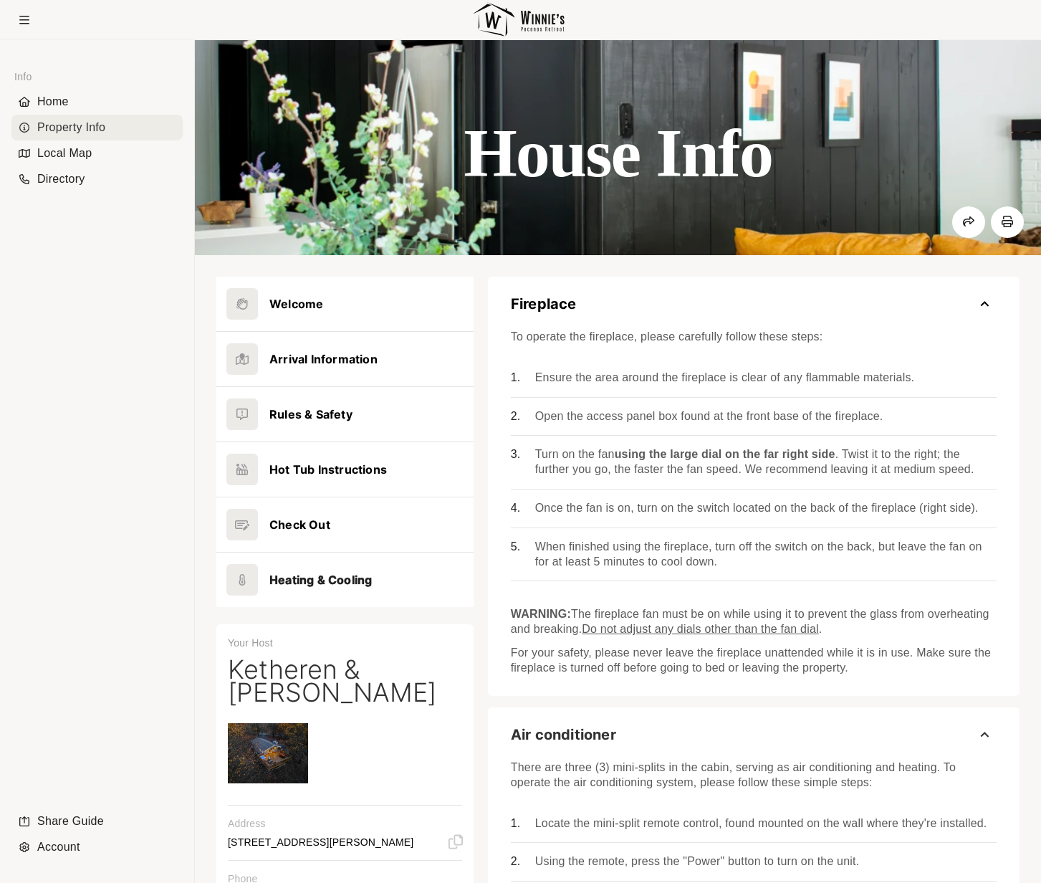
click at [984, 305] on button "Fireplace" at bounding box center [754, 304] width 532 height 54
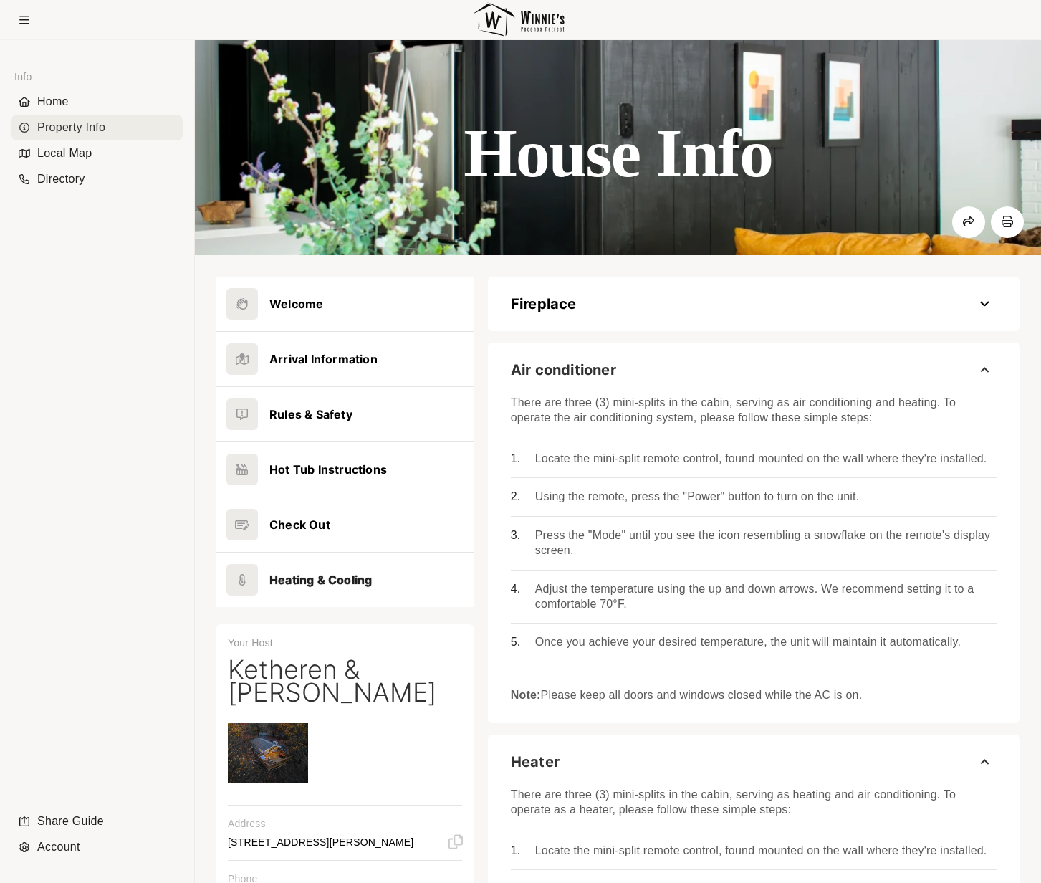
click at [984, 305] on button "Fireplace" at bounding box center [754, 304] width 532 height 54
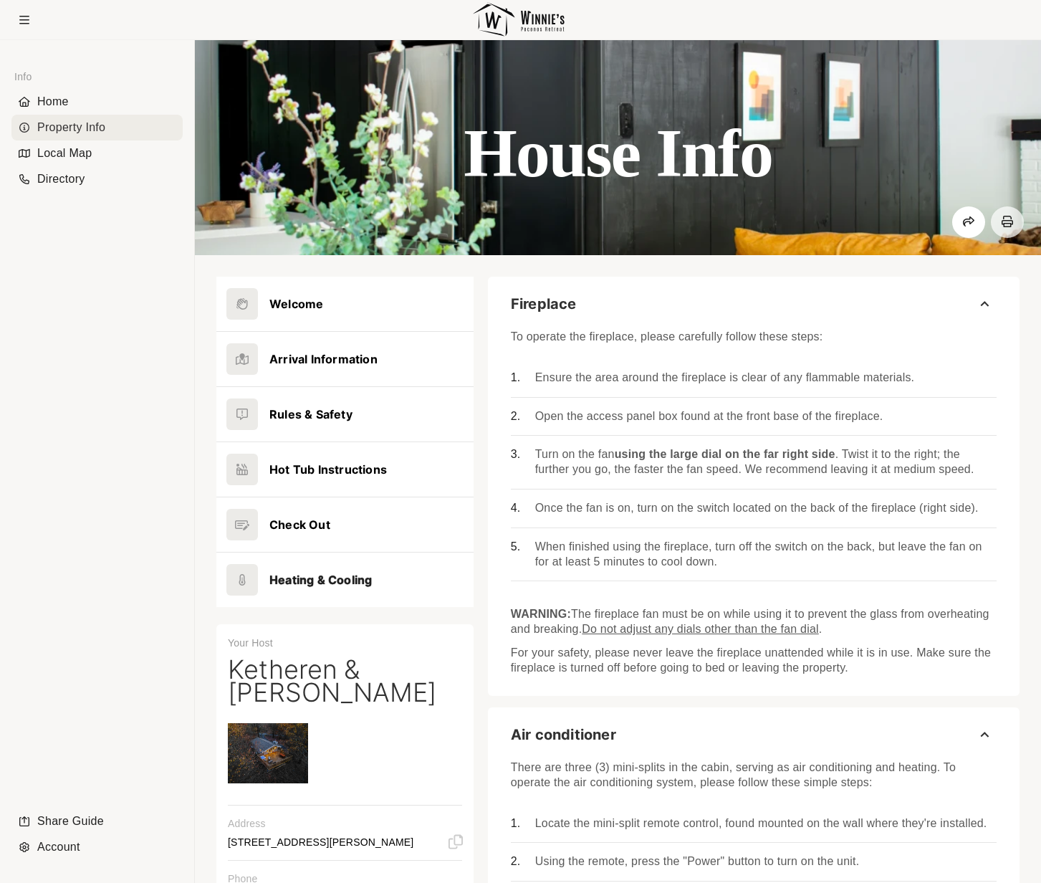
click at [1003, 224] on icon at bounding box center [1007, 221] width 11 height 11
